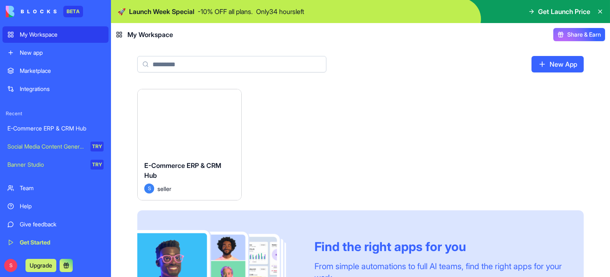
click at [199, 119] on button "Launch" at bounding box center [190, 122] width 62 height 16
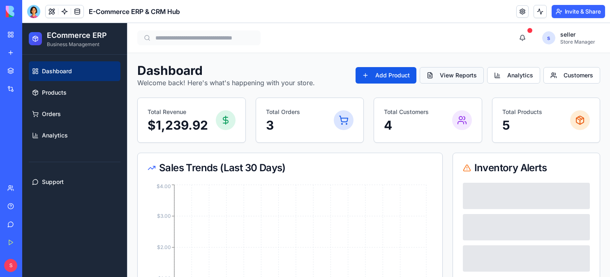
click at [437, 79] on button "View Reports" at bounding box center [452, 75] width 64 height 16
click at [440, 76] on button "View Reports" at bounding box center [452, 75] width 64 height 16
click at [516, 70] on button "Analytics" at bounding box center [513, 75] width 53 height 16
click at [523, 73] on button "Analytics" at bounding box center [513, 75] width 53 height 16
click at [571, 74] on button "Customers" at bounding box center [572, 75] width 57 height 16
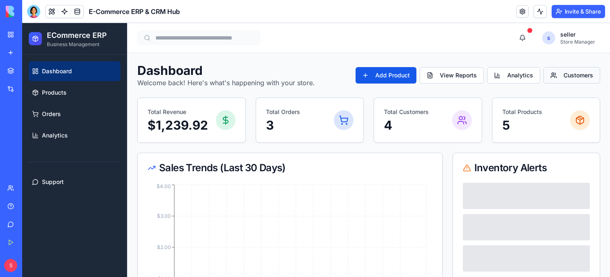
click at [571, 74] on button "Customers" at bounding box center [572, 75] width 57 height 16
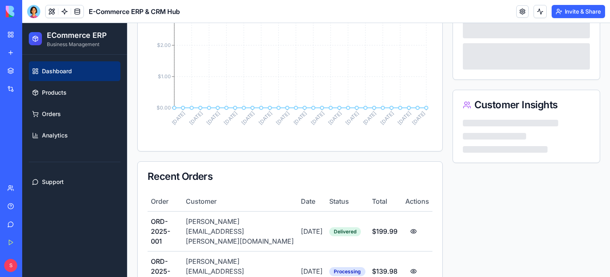
scroll to position [244, 0]
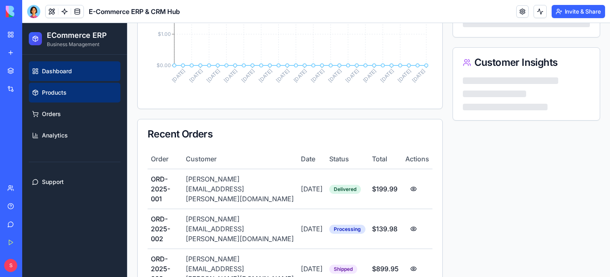
click at [91, 88] on link "Products" at bounding box center [75, 93] width 92 height 20
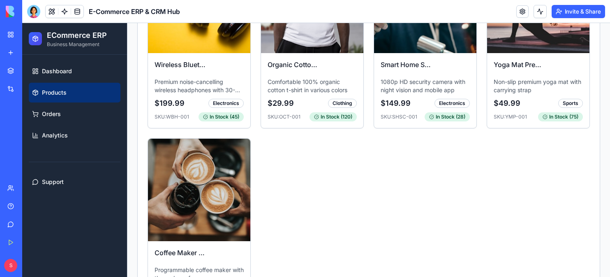
scroll to position [79, 0]
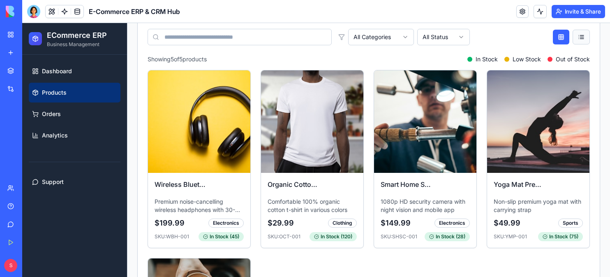
click at [577, 36] on button at bounding box center [581, 37] width 17 height 15
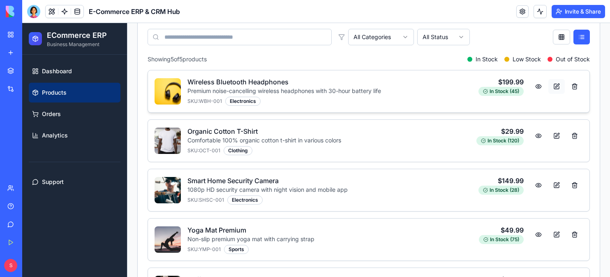
click at [550, 86] on button at bounding box center [557, 86] width 16 height 15
click at [533, 87] on button at bounding box center [539, 86] width 16 height 15
click at [396, 37] on html "ECommerce ERP Business Management Dashboard Products Orders Analytics Support T…" at bounding box center [316, 137] width 588 height 386
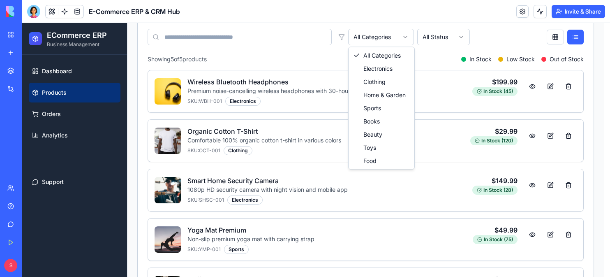
scroll to position [0, 0]
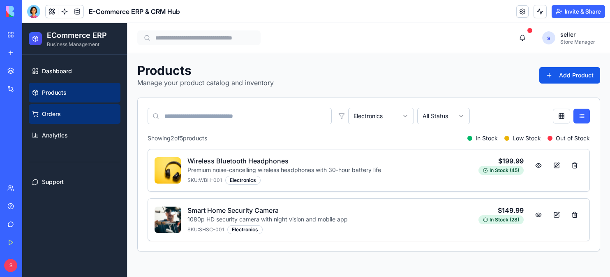
click at [71, 109] on link "Orders" at bounding box center [75, 114] width 92 height 20
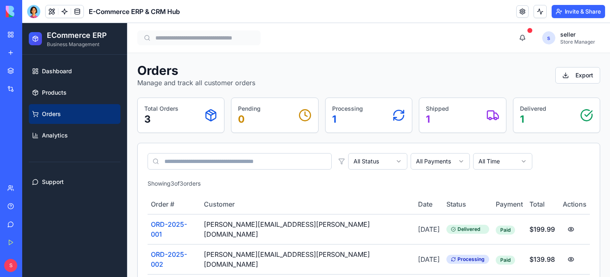
click at [206, 114] on icon at bounding box center [211, 115] width 10 height 11
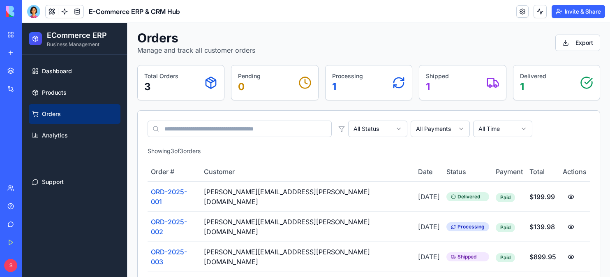
scroll to position [33, 0]
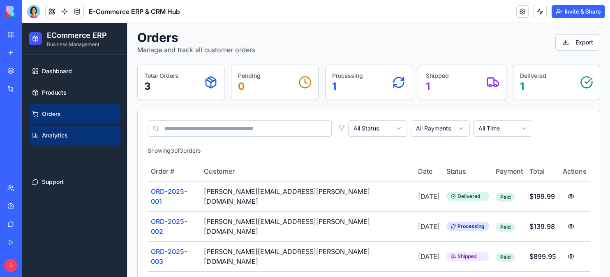
click at [47, 141] on link "Analytics" at bounding box center [75, 135] width 92 height 20
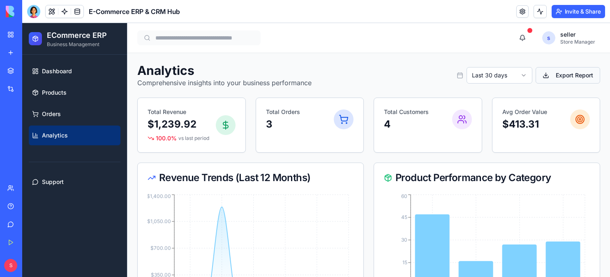
click at [553, 74] on button "Export Report" at bounding box center [568, 75] width 65 height 16
click at [73, 71] on link "Dashboard" at bounding box center [75, 71] width 92 height 20
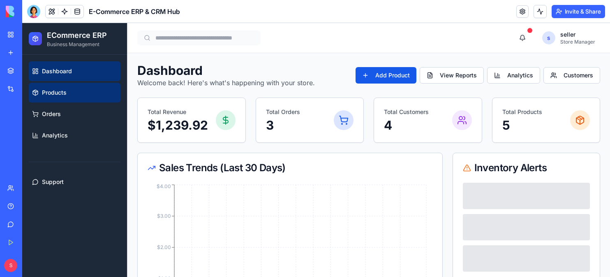
click at [71, 88] on link "Products" at bounding box center [75, 93] width 92 height 20
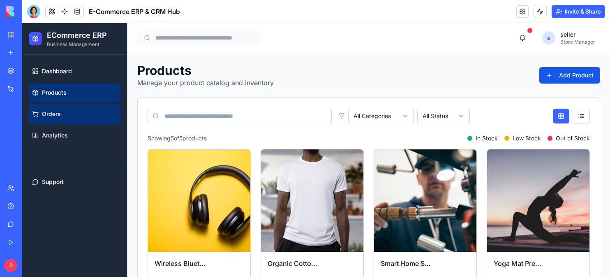
click at [68, 112] on link "Orders" at bounding box center [75, 114] width 92 height 20
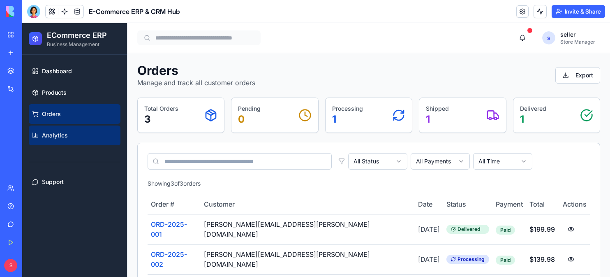
click at [68, 131] on link "Analytics" at bounding box center [75, 135] width 92 height 20
